Goal: Information Seeking & Learning: Learn about a topic

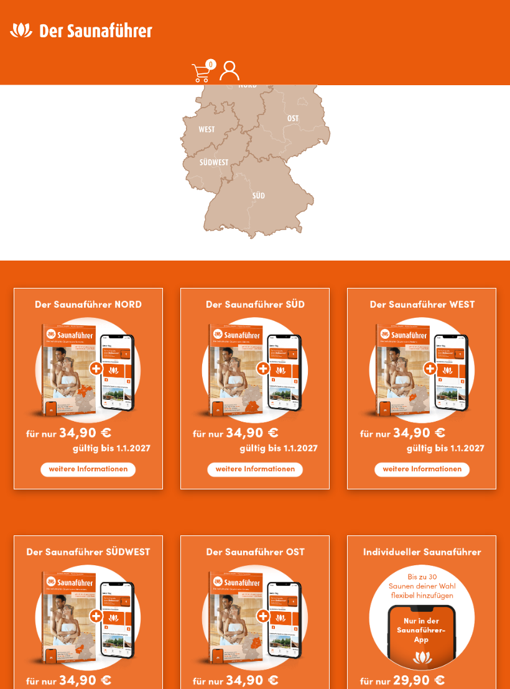
scroll to position [451, 0]
click at [418, 380] on img at bounding box center [421, 388] width 149 height 201
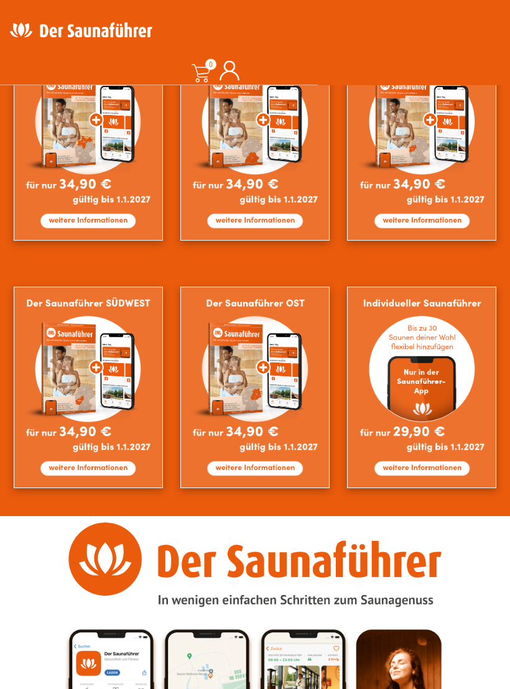
scroll to position [700, 0]
click at [426, 458] on img at bounding box center [421, 387] width 149 height 201
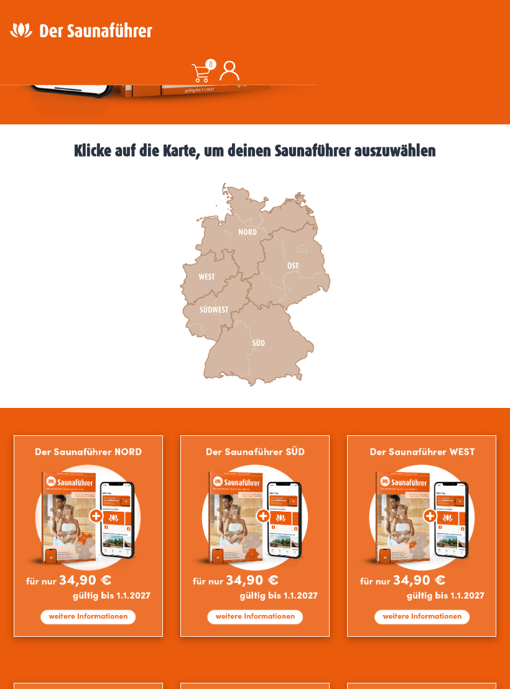
scroll to position [304, 0]
click at [104, 527] on img at bounding box center [88, 535] width 149 height 201
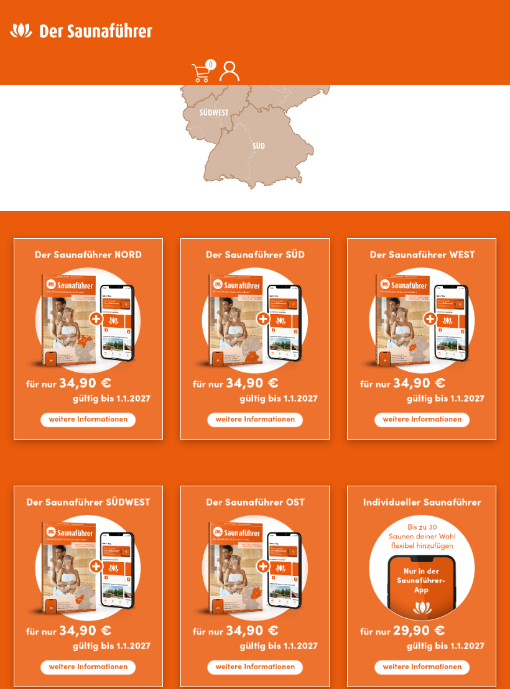
scroll to position [512, 0]
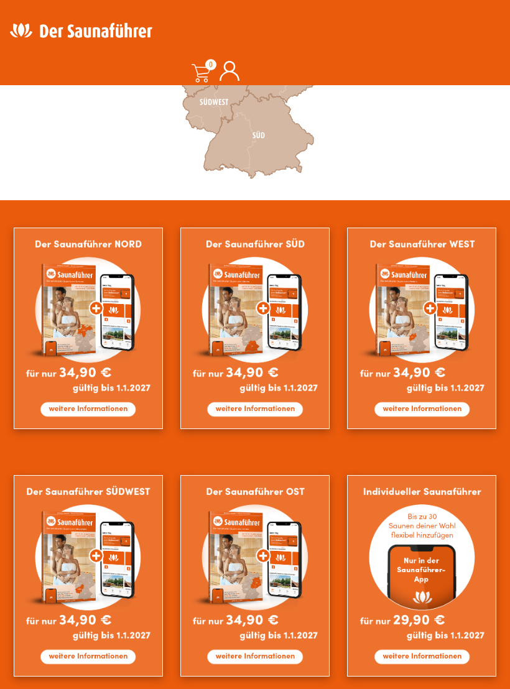
click at [114, 562] on img at bounding box center [88, 575] width 149 height 201
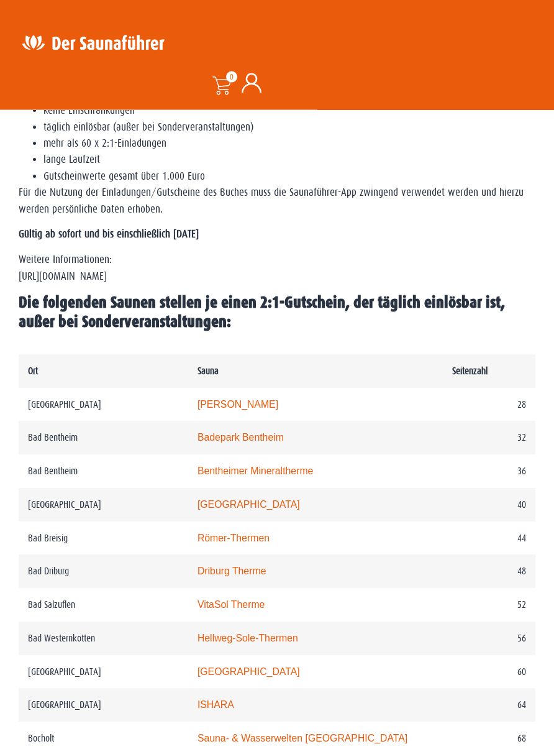
scroll to position [505, 0]
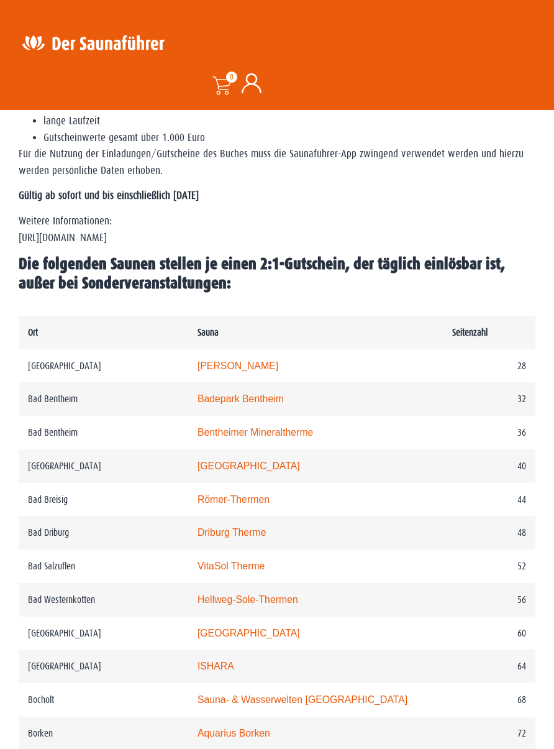
click at [175, 362] on td "Aachen" at bounding box center [104, 366] width 170 height 34
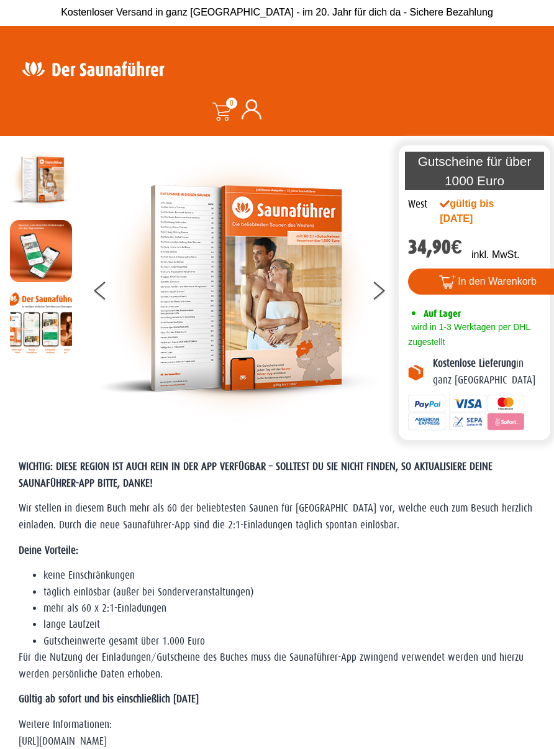
scroll to position [0, 0]
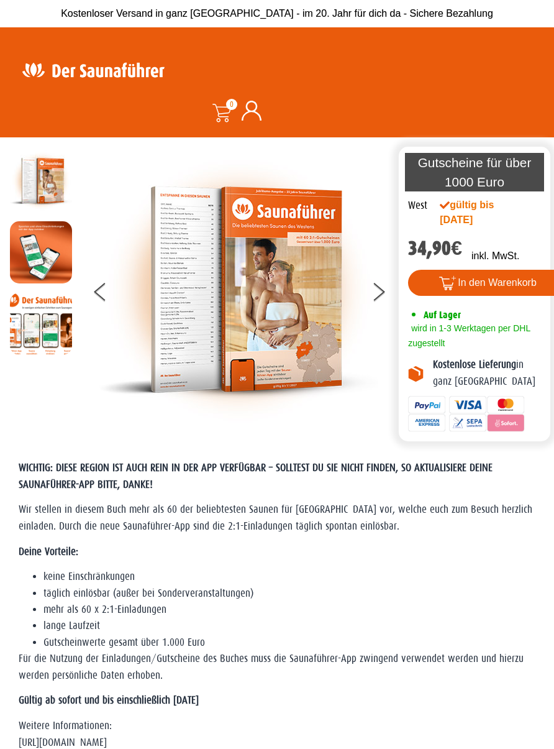
click at [384, 292] on button at bounding box center [386, 293] width 31 height 31
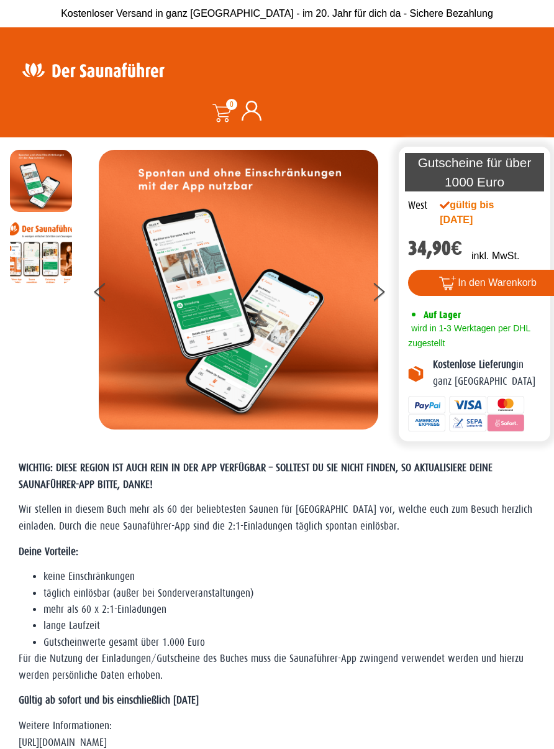
click at [377, 288] on button at bounding box center [386, 293] width 31 height 31
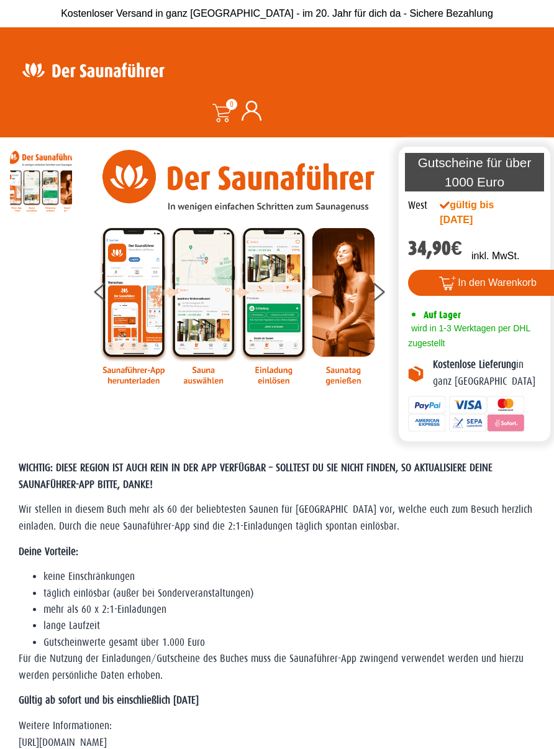
click at [365, 292] on img at bounding box center [239, 268] width 280 height 236
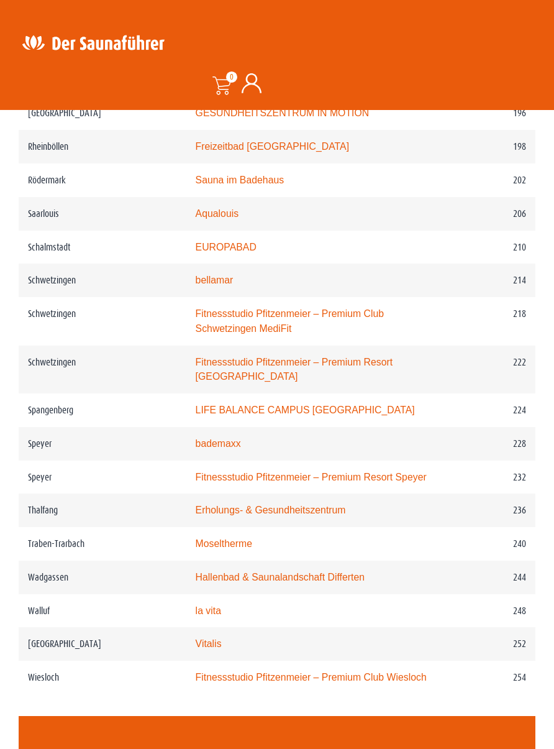
scroll to position [2356, 0]
click at [99, 52] on img at bounding box center [93, 42] width 162 height 24
